Goal: Navigation & Orientation: Find specific page/section

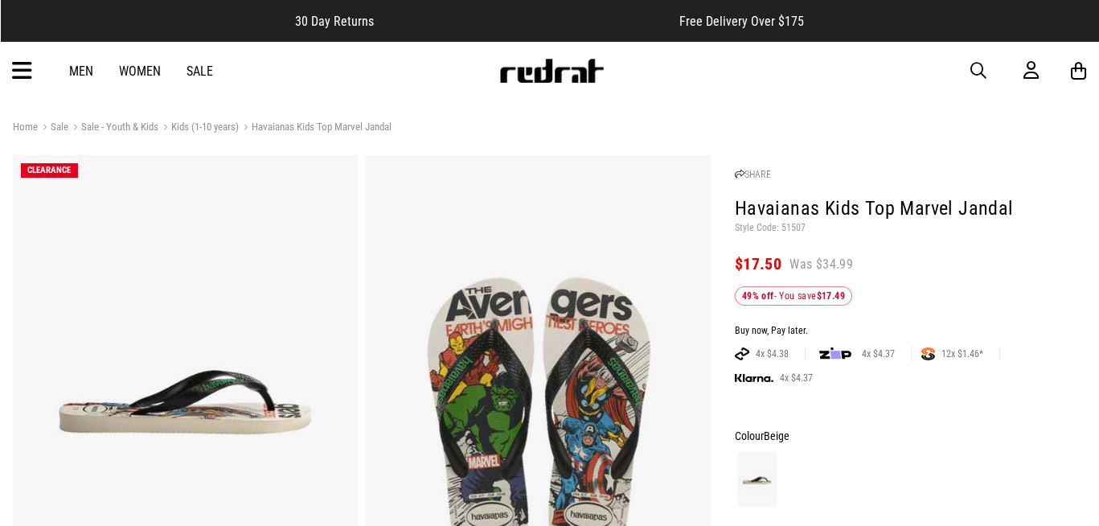
click at [27, 72] on icon at bounding box center [22, 71] width 20 height 27
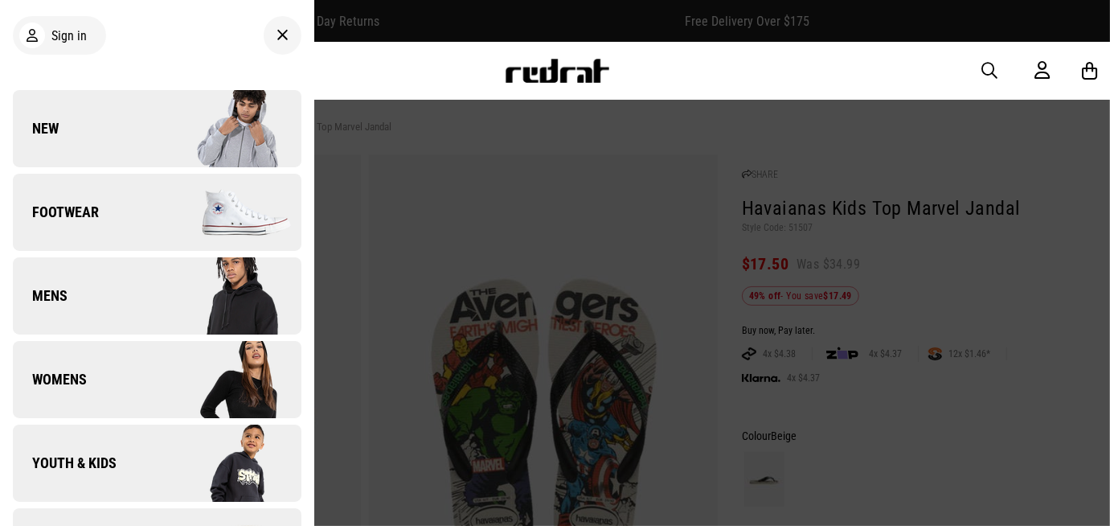
click at [275, 44] on div at bounding box center [283, 35] width 38 height 39
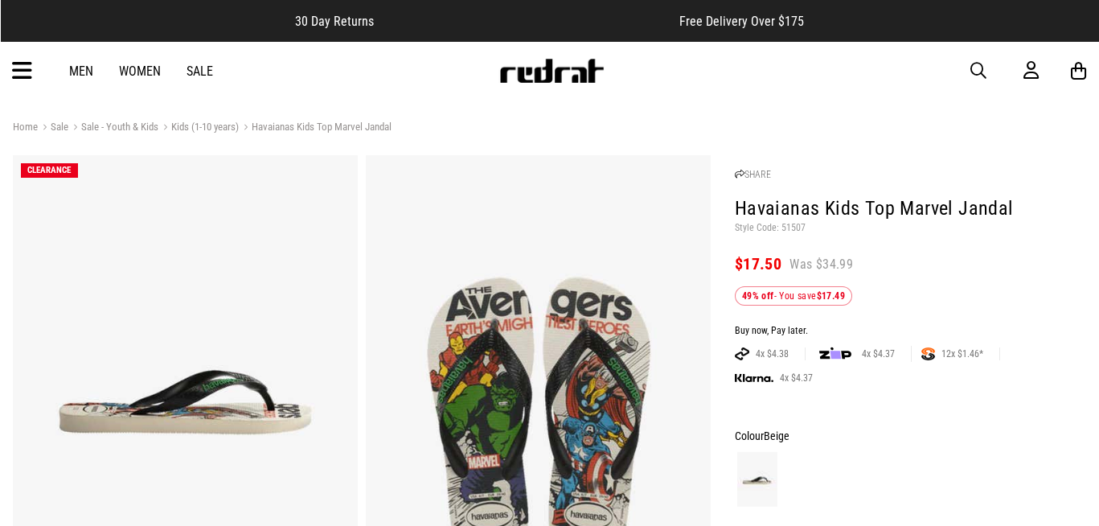
click at [14, 63] on icon at bounding box center [22, 71] width 20 height 27
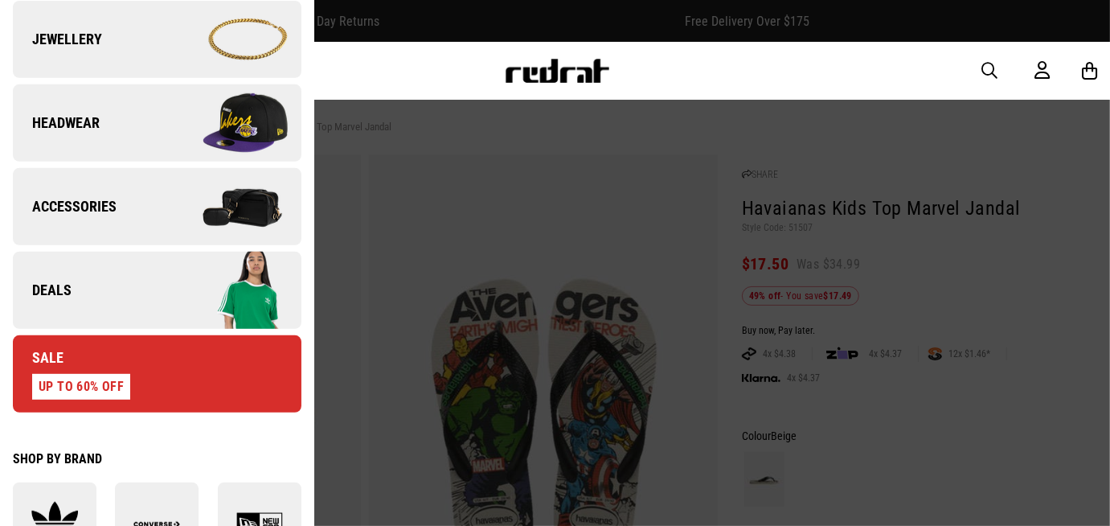
scroll to position [507, 0]
click at [143, 264] on link "Deals" at bounding box center [157, 290] width 289 height 77
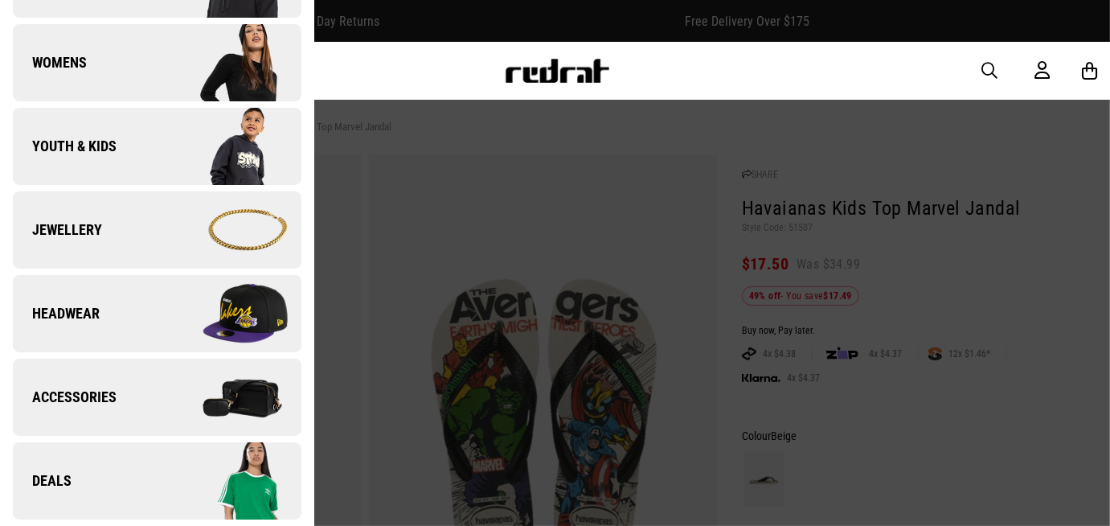
scroll to position [0, 0]
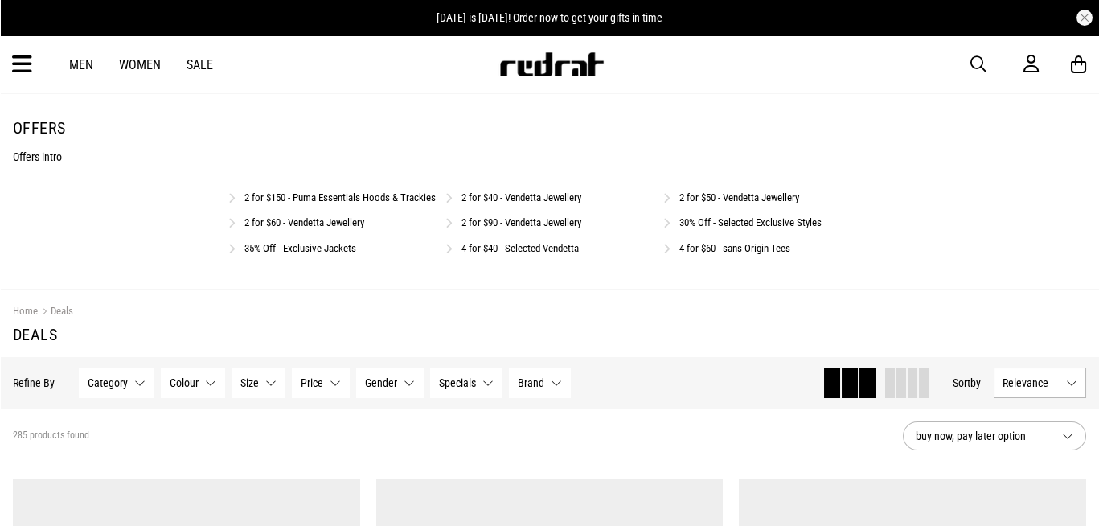
click at [989, 90] on div "Men Women Sale Sign in New Back Footwear Back Mens Back Womens Back Youth & Kid…" at bounding box center [549, 64] width 1099 height 58
